Goal: Transaction & Acquisition: Purchase product/service

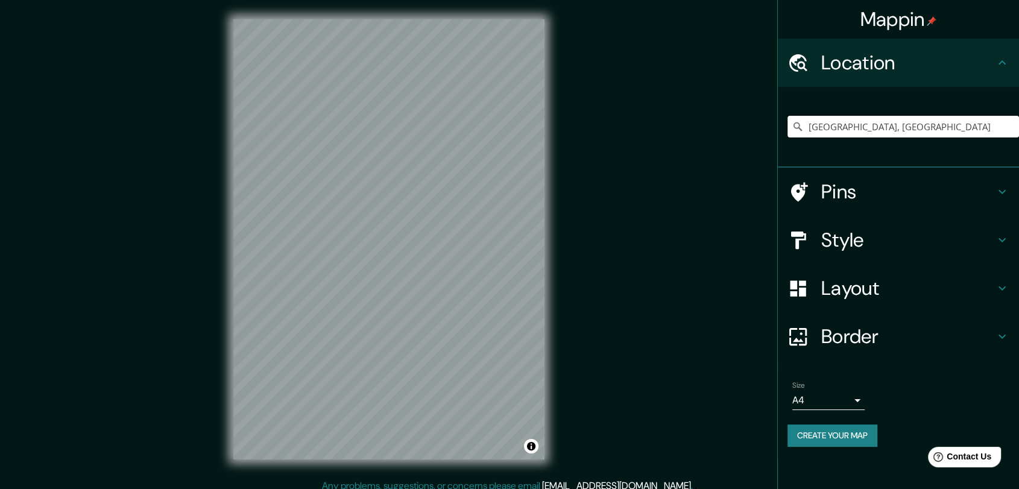
click at [867, 133] on input "[GEOGRAPHIC_DATA], [GEOGRAPHIC_DATA]" at bounding box center [904, 127] width 232 height 22
click at [907, 133] on input "[GEOGRAPHIC_DATA], [GEOGRAPHIC_DATA]" at bounding box center [904, 127] width 232 height 22
click at [844, 134] on input "Pick your city or area" at bounding box center [904, 127] width 232 height 22
click at [225, 236] on div "© Mapbox © OpenStreetMap Improve this map" at bounding box center [389, 239] width 350 height 479
click at [866, 123] on input "Pick your city or area" at bounding box center [904, 127] width 232 height 22
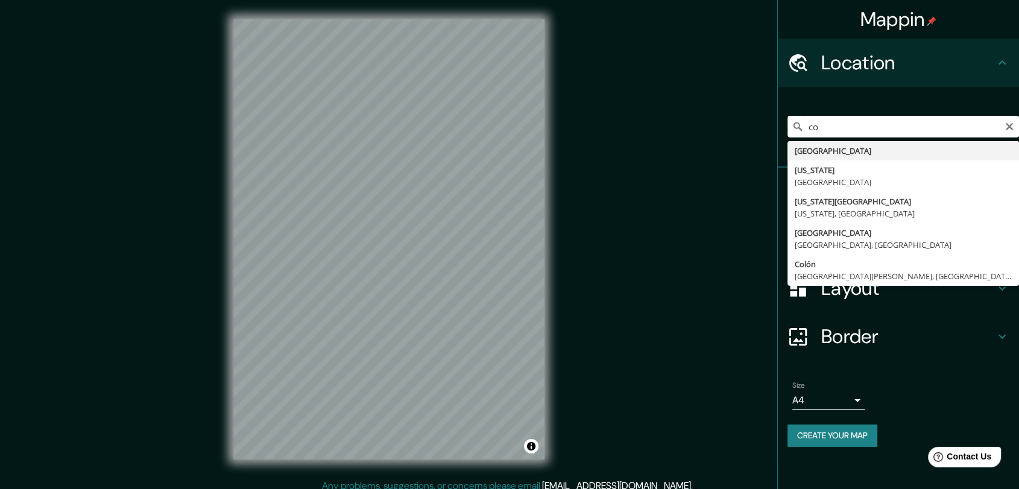
type input "c"
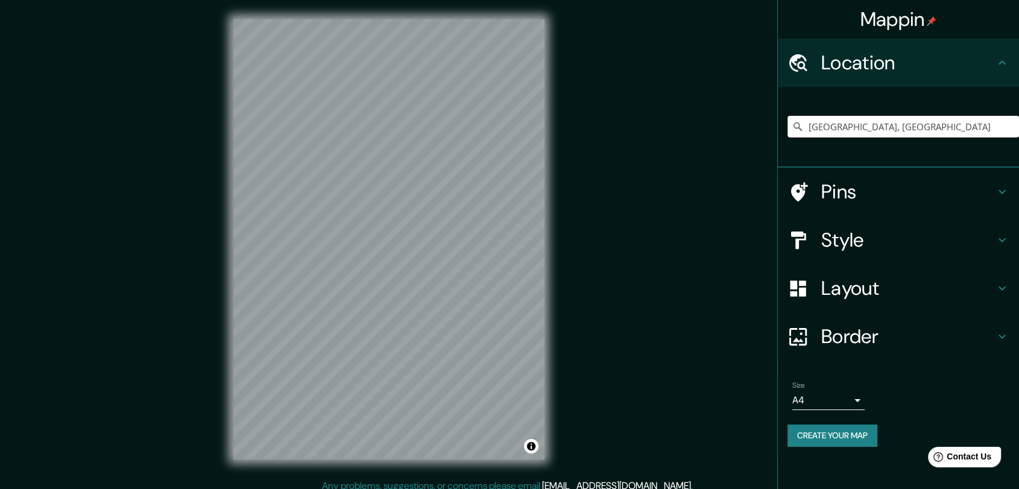
type input "[GEOGRAPHIC_DATA], [GEOGRAPHIC_DATA]"
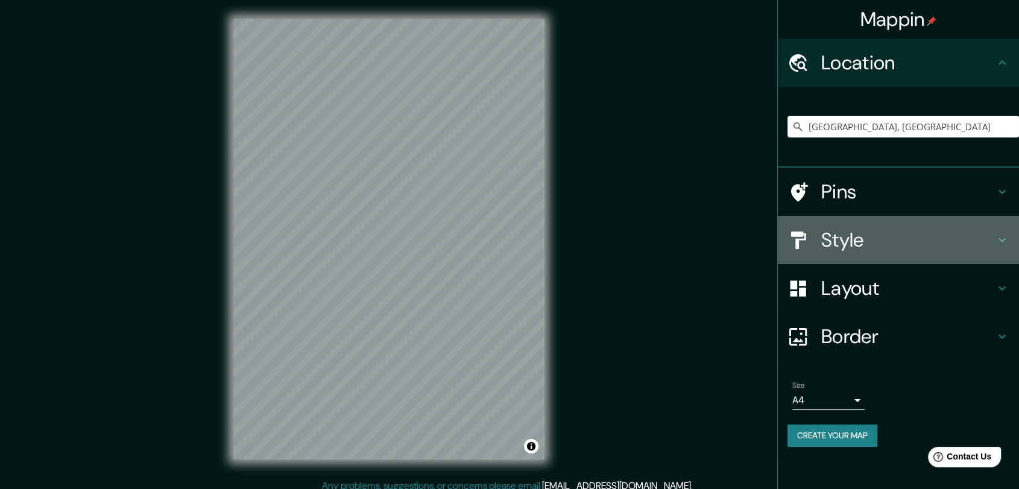
click at [914, 242] on h4 "Style" at bounding box center [908, 240] width 174 height 24
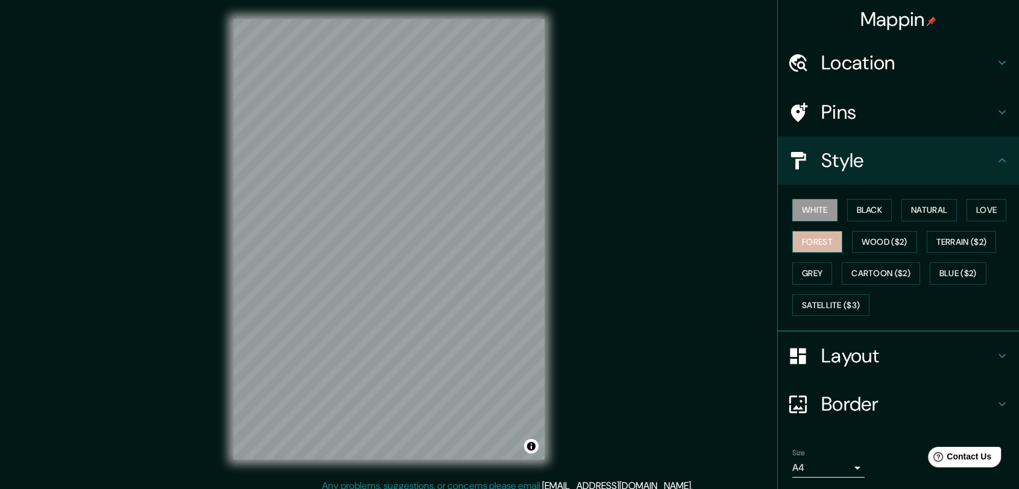
click at [814, 241] on button "Forest" at bounding box center [818, 242] width 50 height 22
click at [864, 213] on button "Black" at bounding box center [869, 210] width 45 height 22
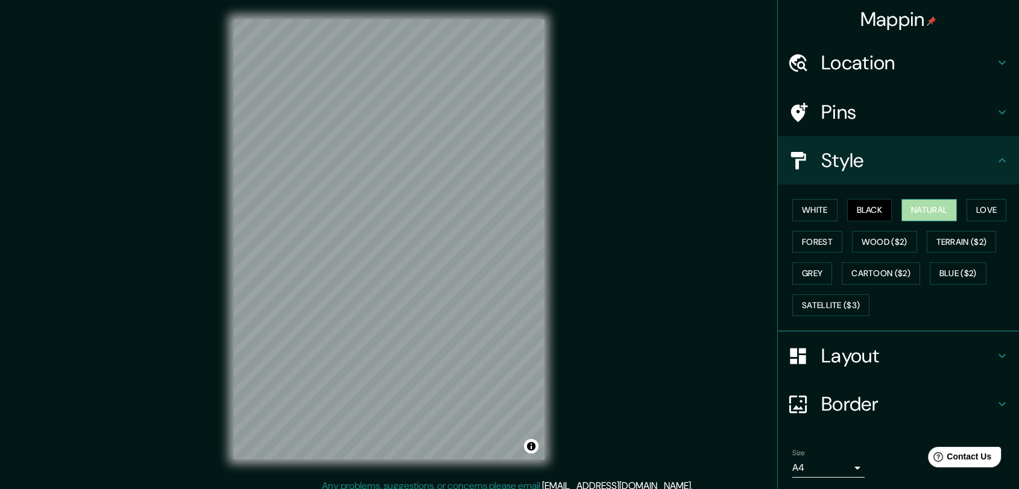
click at [915, 213] on button "Natural" at bounding box center [929, 210] width 55 height 22
click at [803, 267] on button "Grey" at bounding box center [813, 273] width 40 height 22
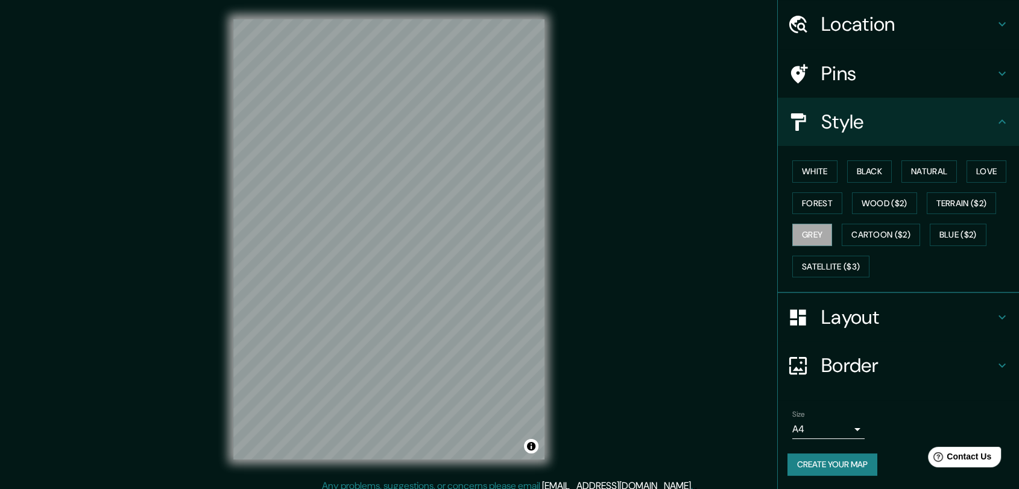
click at [811, 457] on button "Create your map" at bounding box center [833, 465] width 90 height 22
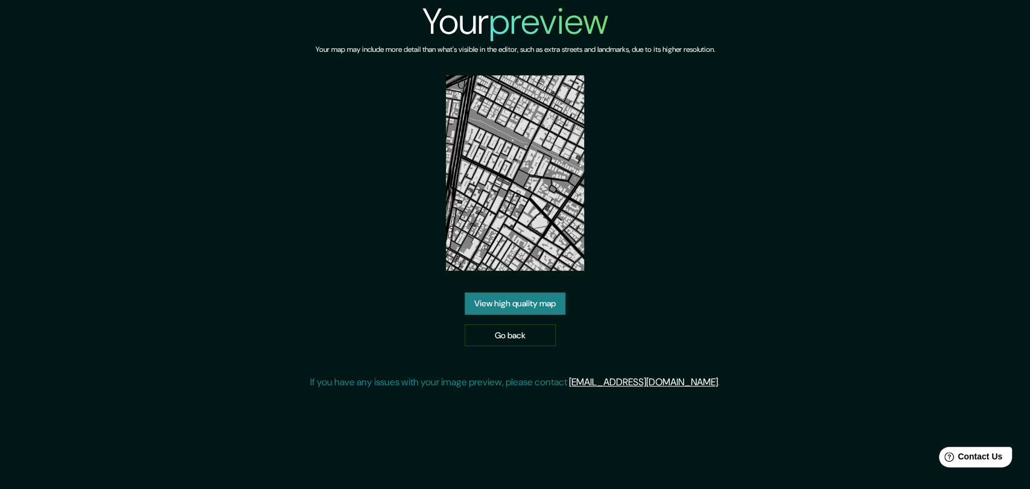
click at [514, 157] on img at bounding box center [515, 172] width 139 height 195
click at [508, 214] on img at bounding box center [515, 172] width 139 height 195
click at [515, 303] on link "View high quality map" at bounding box center [514, 304] width 101 height 22
